Goal: Obtain resource: Download file/media

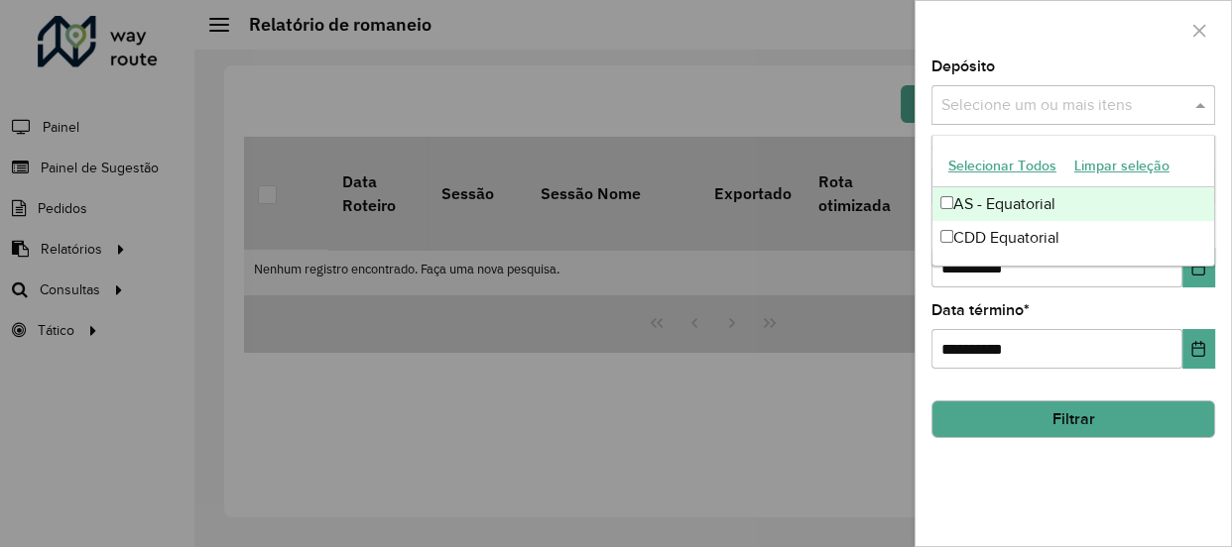
click at [1055, 97] on input "text" at bounding box center [1063, 106] width 254 height 24
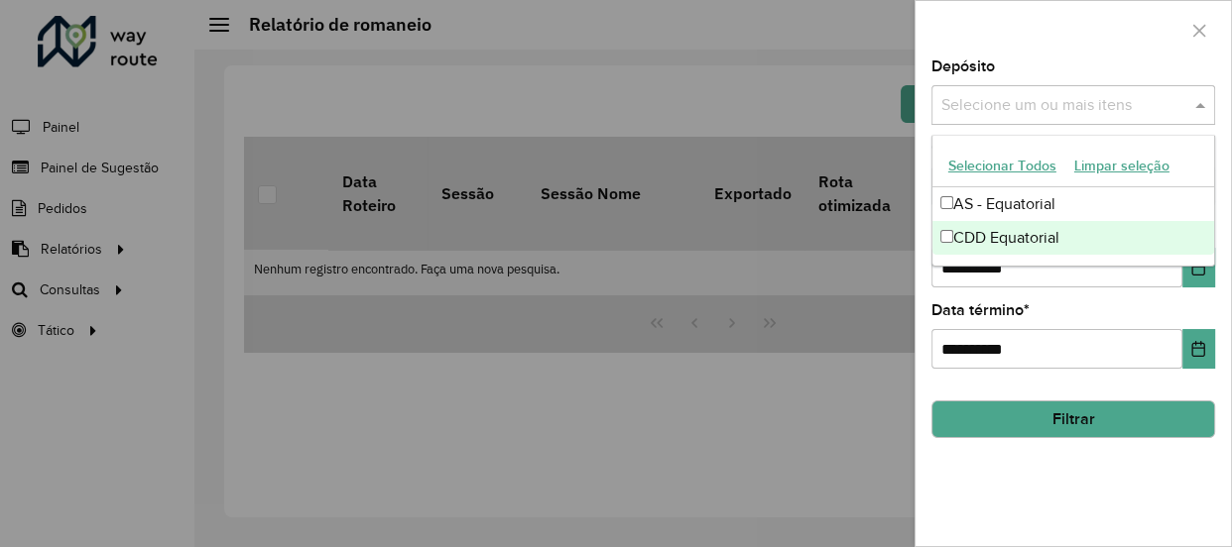
click at [978, 231] on div "CDD Equatorial" at bounding box center [1073, 238] width 282 height 34
click at [1202, 271] on icon "Choose Date" at bounding box center [1198, 268] width 16 height 16
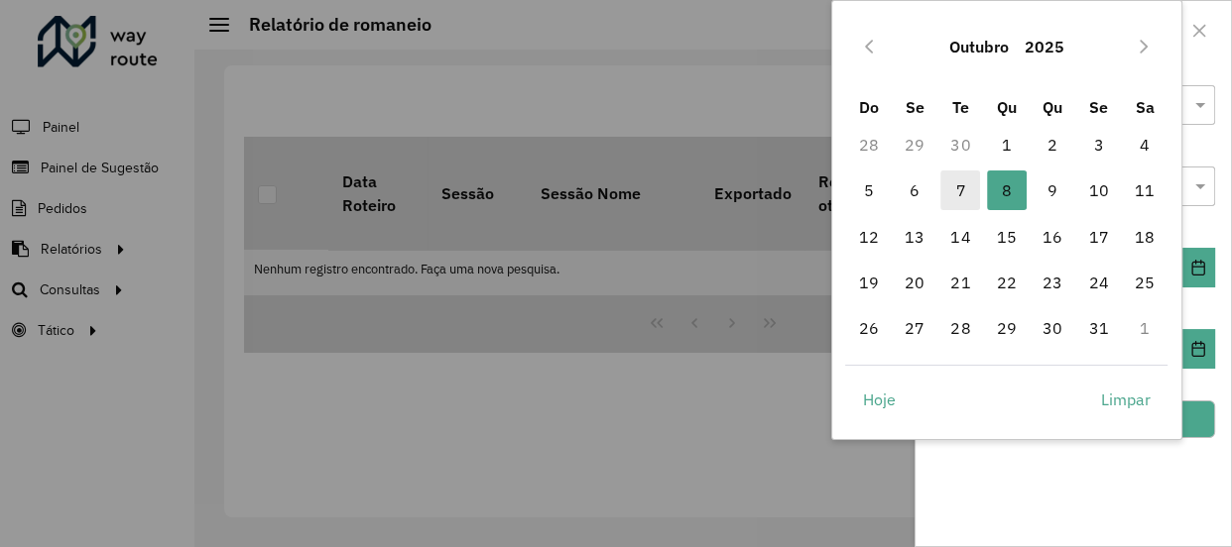
click at [957, 185] on span "7" at bounding box center [960, 191] width 40 height 40
type input "**********"
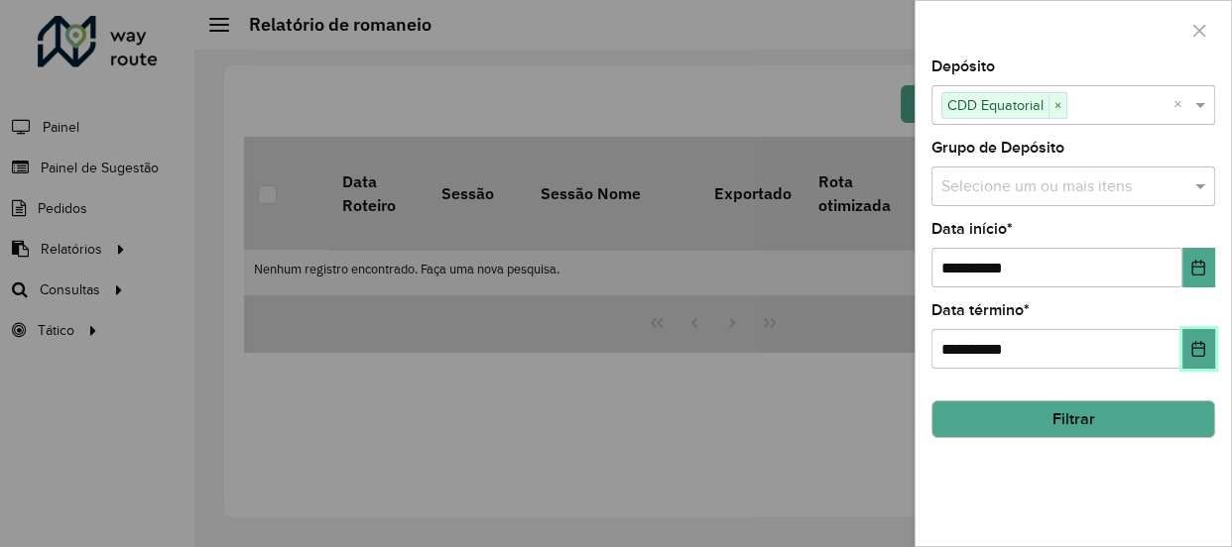
click at [1200, 329] on button "Choose Date" at bounding box center [1198, 349] width 33 height 40
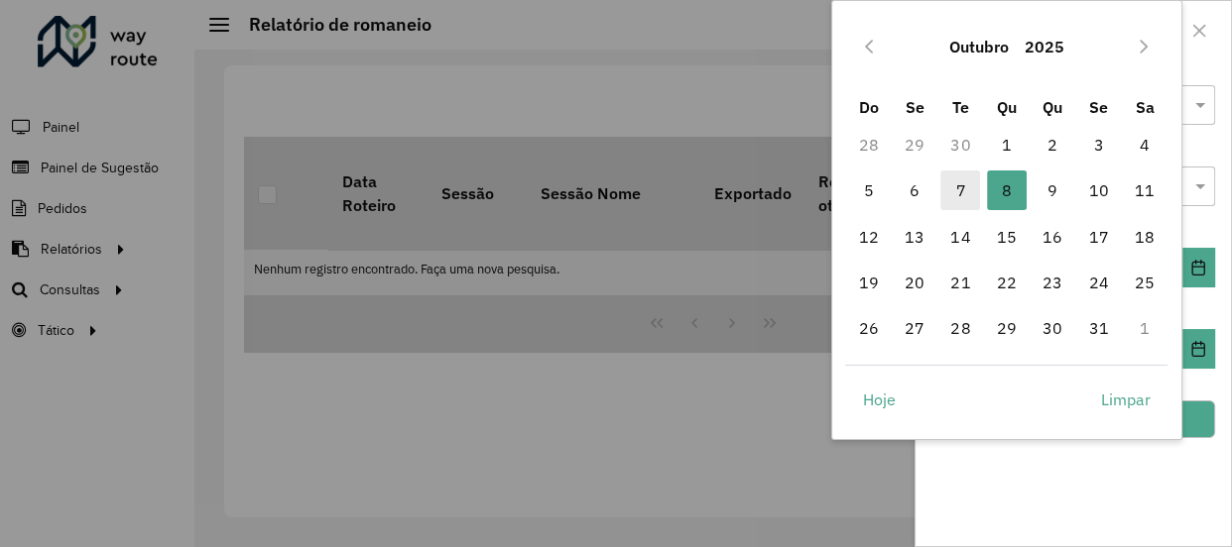
click at [956, 187] on span "7" at bounding box center [960, 191] width 40 height 40
type input "**********"
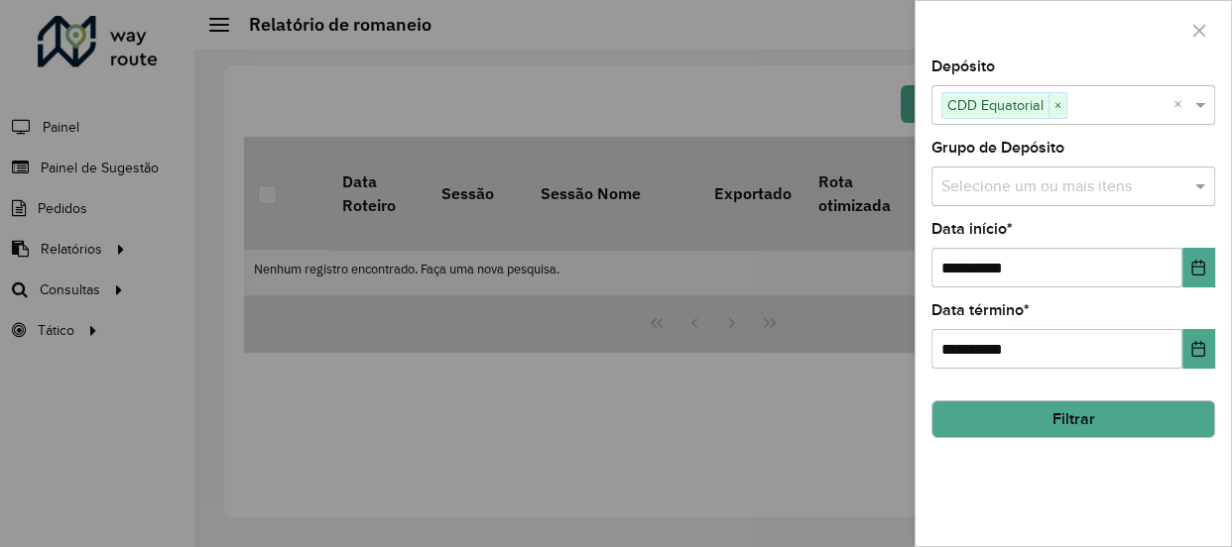
click at [999, 425] on button "Filtrar" at bounding box center [1073, 420] width 284 height 38
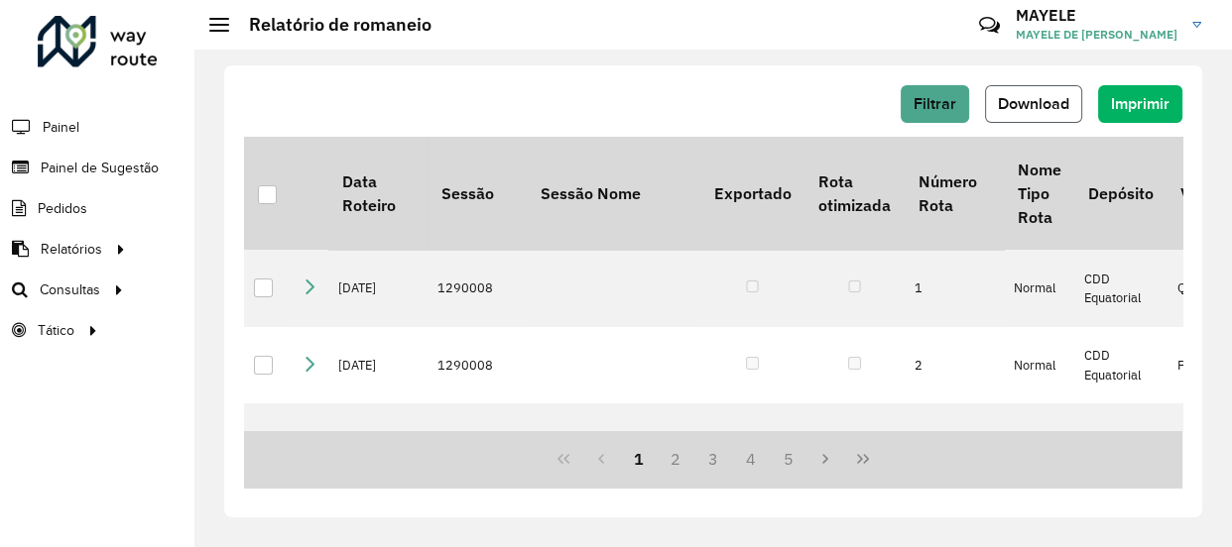
click at [1048, 118] on button "Download" at bounding box center [1033, 104] width 97 height 38
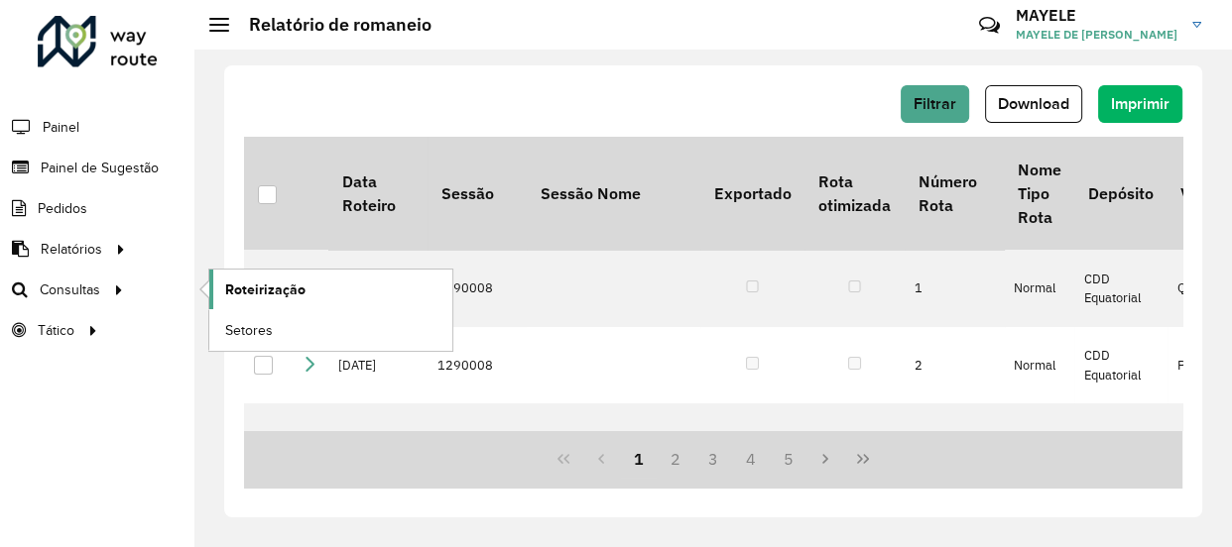
click at [244, 283] on span "Roteirização" at bounding box center [265, 290] width 80 height 21
